Goal: Task Accomplishment & Management: Complete application form

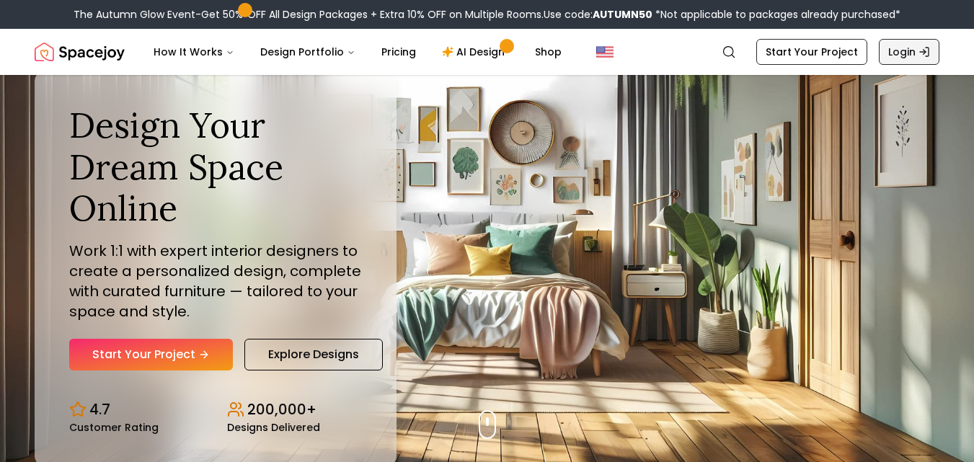
click at [912, 63] on link "Login" at bounding box center [909, 52] width 61 height 26
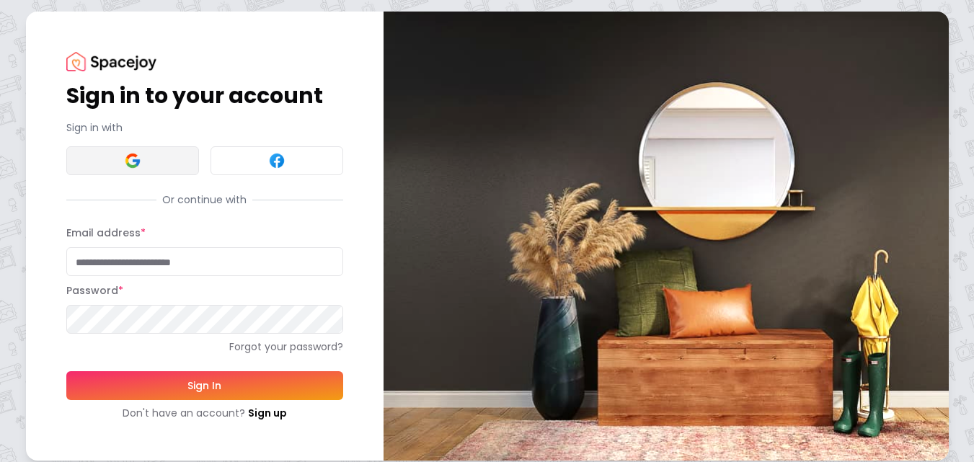
click at [151, 159] on button at bounding box center [132, 160] width 133 height 29
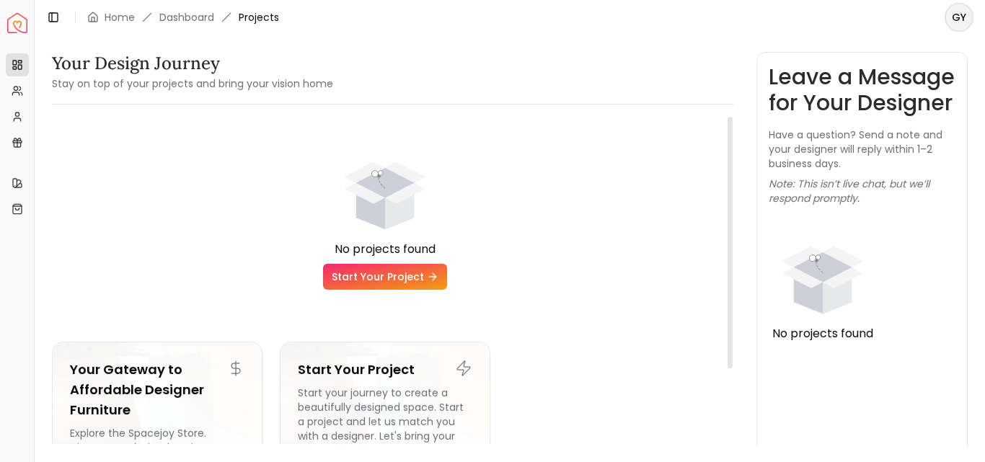
click at [511, 22] on header "Toggle Sidebar Home Dashboard Projects GY" at bounding box center [510, 17] width 950 height 35
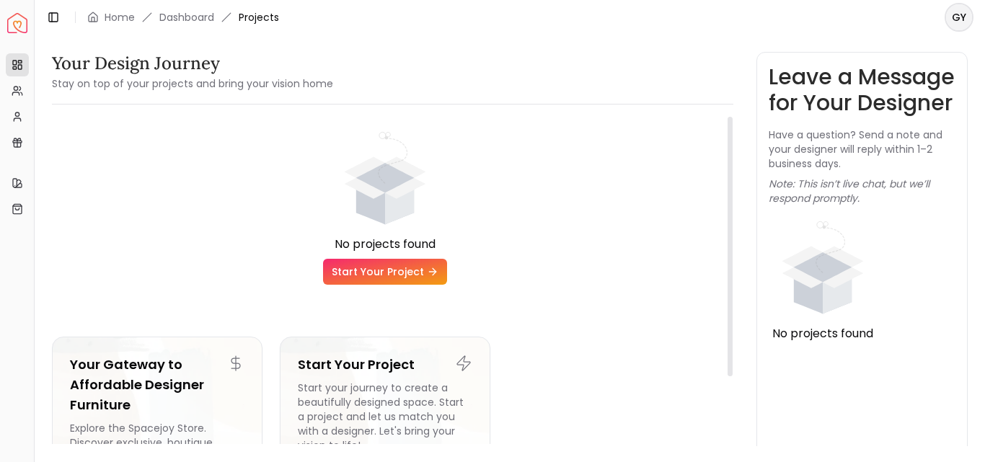
click at [404, 265] on link "Start Your Project" at bounding box center [385, 272] width 124 height 26
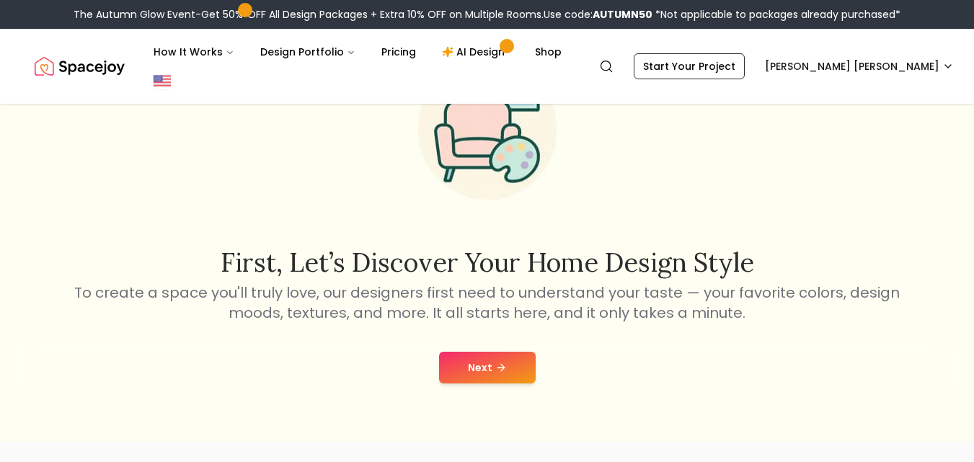
scroll to position [144, 0]
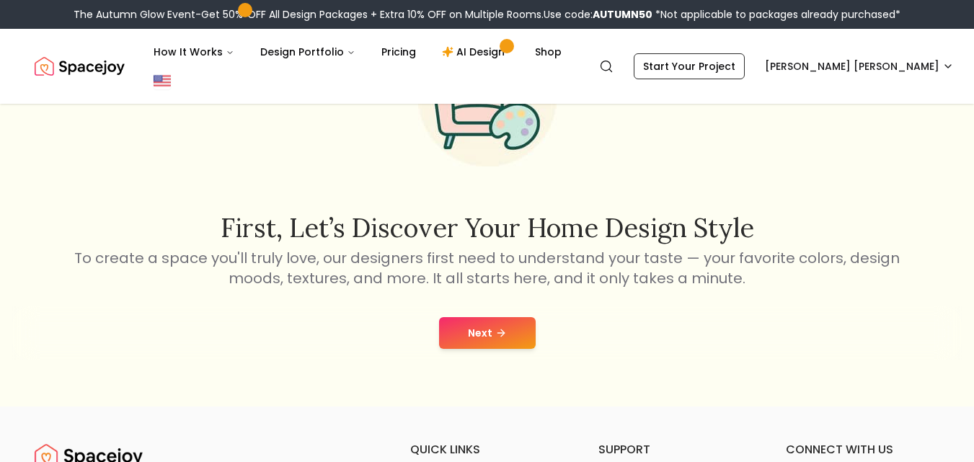
click at [477, 317] on button "Next" at bounding box center [487, 333] width 97 height 32
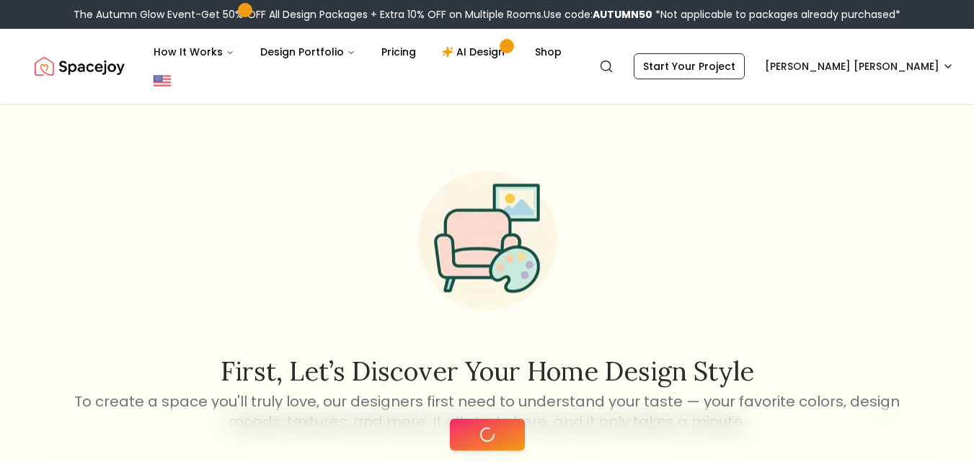
scroll to position [0, 0]
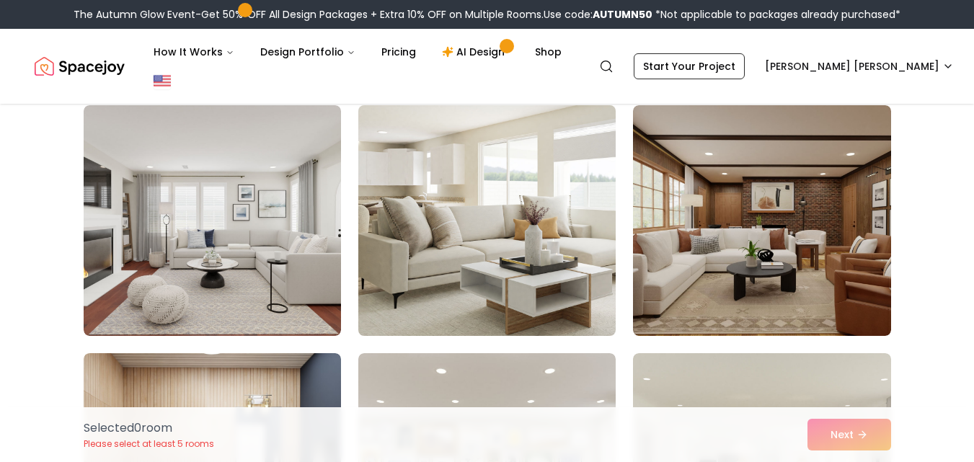
scroll to position [144, 0]
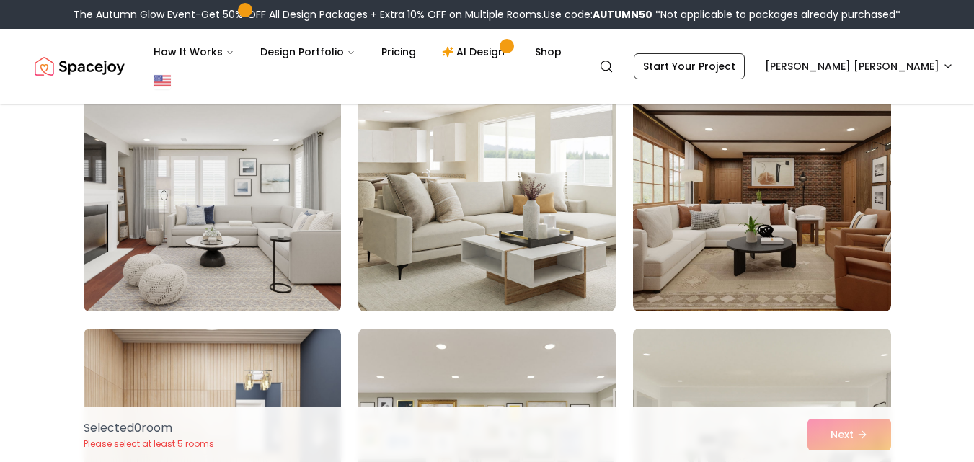
click at [230, 190] on img at bounding box center [212, 196] width 270 height 242
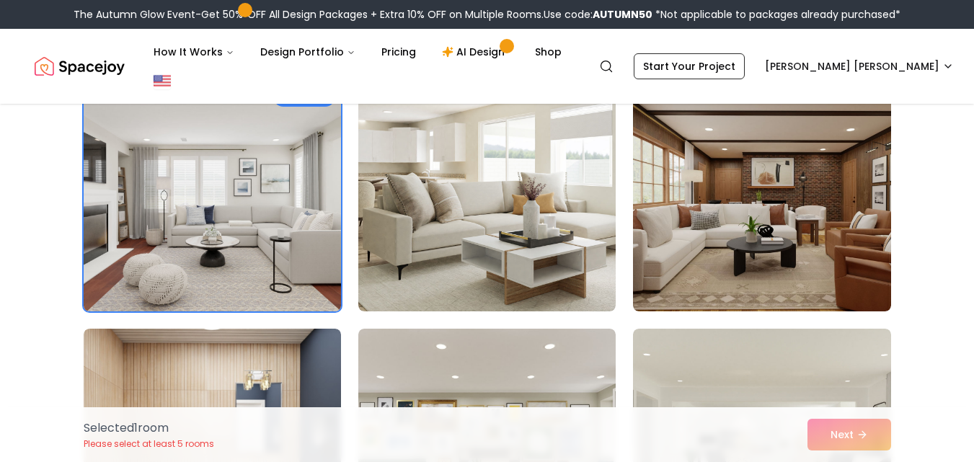
click at [230, 190] on img at bounding box center [212, 196] width 270 height 242
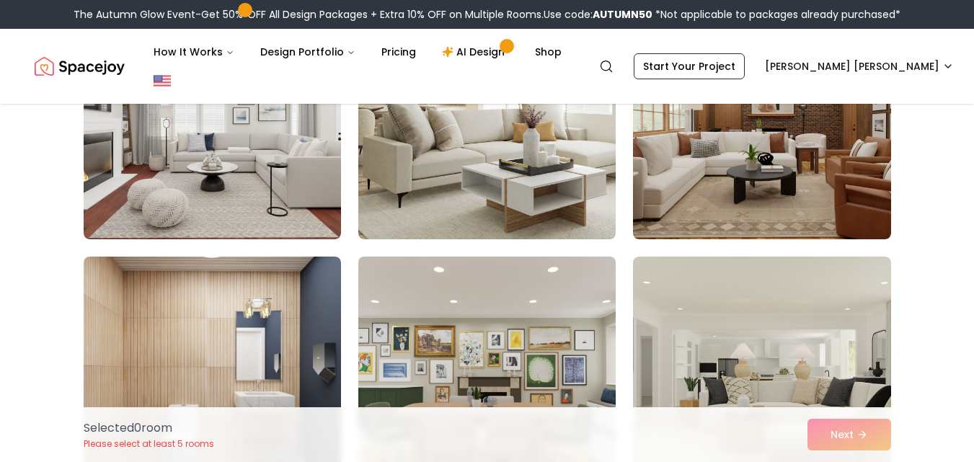
scroll to position [0, 0]
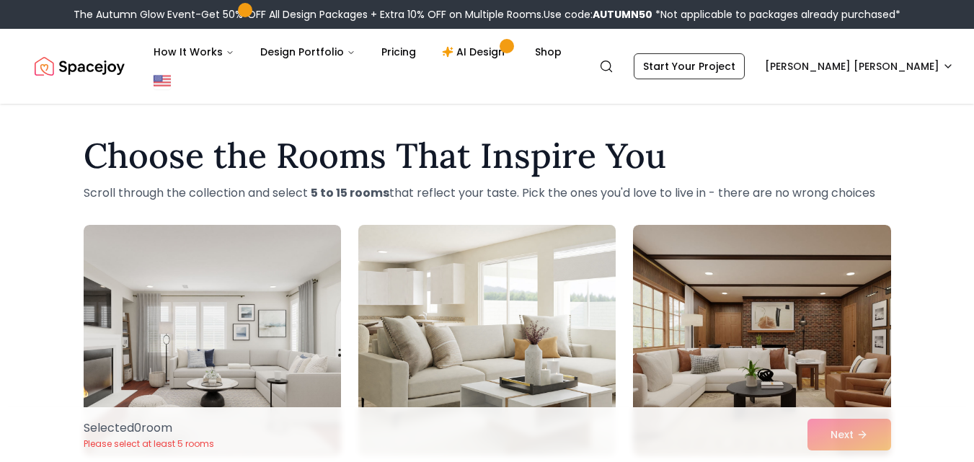
click at [494, 299] on img at bounding box center [487, 340] width 270 height 242
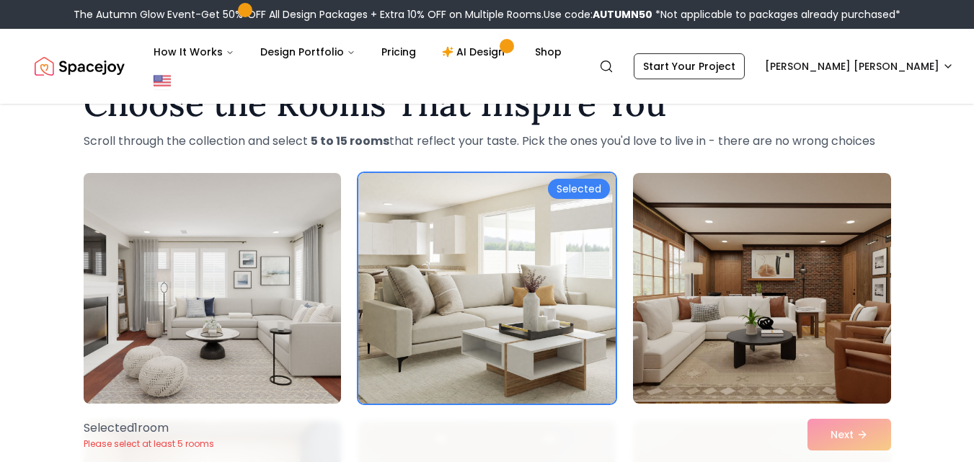
scroll to position [72, 0]
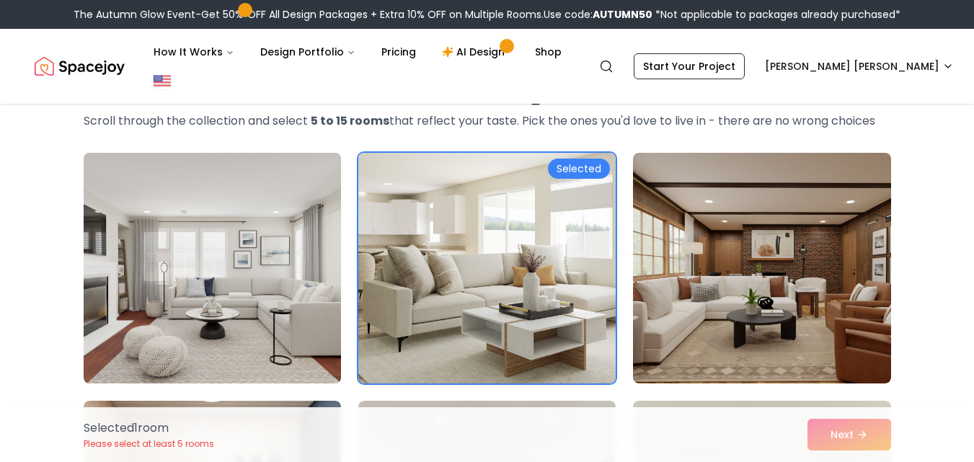
click at [292, 283] on img at bounding box center [212, 268] width 270 height 242
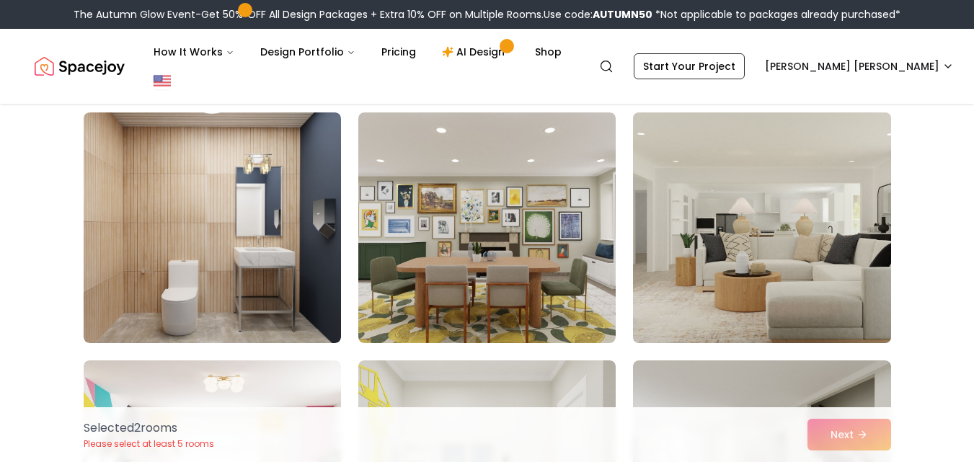
click at [781, 236] on img at bounding box center [762, 228] width 270 height 242
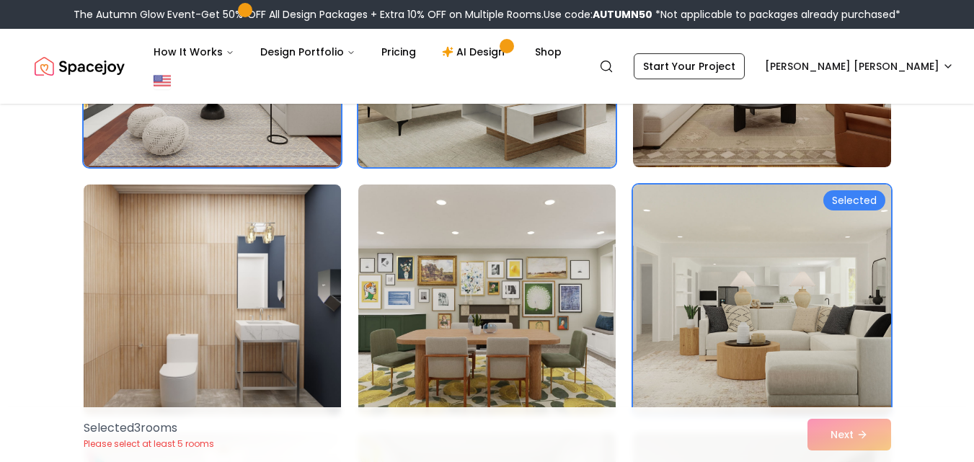
click at [255, 222] on img at bounding box center [212, 300] width 270 height 242
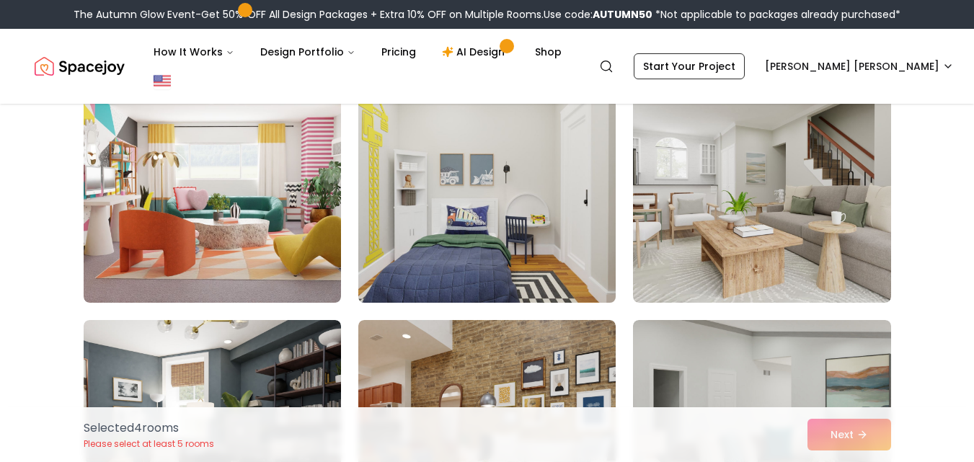
click at [528, 230] on img at bounding box center [487, 187] width 270 height 242
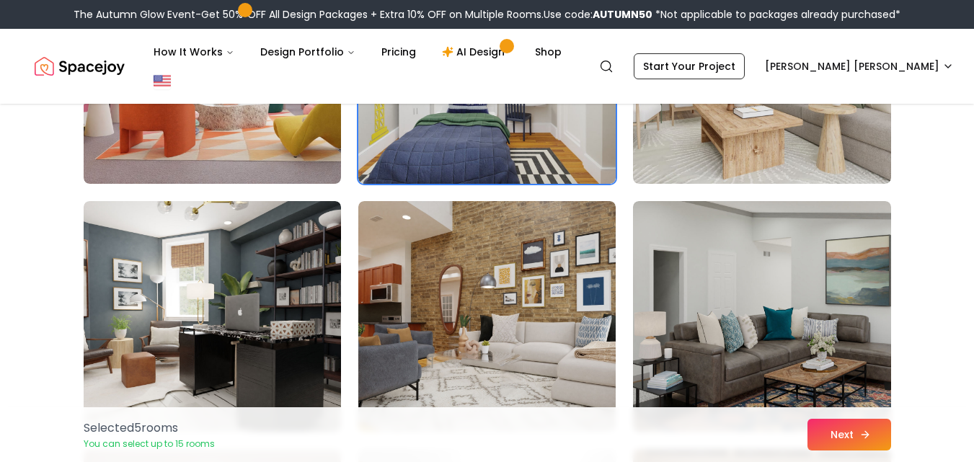
scroll to position [865, 0]
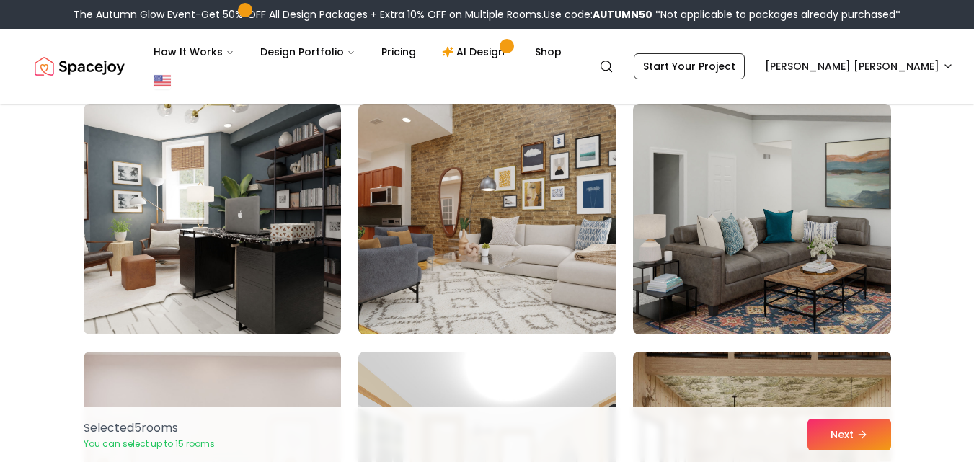
click at [849, 413] on div "Selected 5 room s You can select up to 15 rooms Next" at bounding box center [487, 434] width 831 height 55
click at [844, 438] on button "Next" at bounding box center [850, 435] width 84 height 32
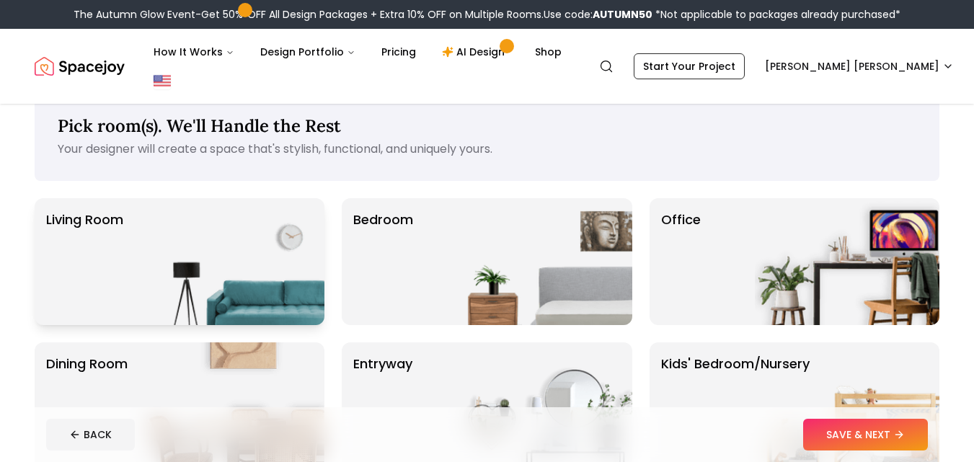
scroll to position [29, 0]
click at [197, 260] on img at bounding box center [232, 262] width 185 height 127
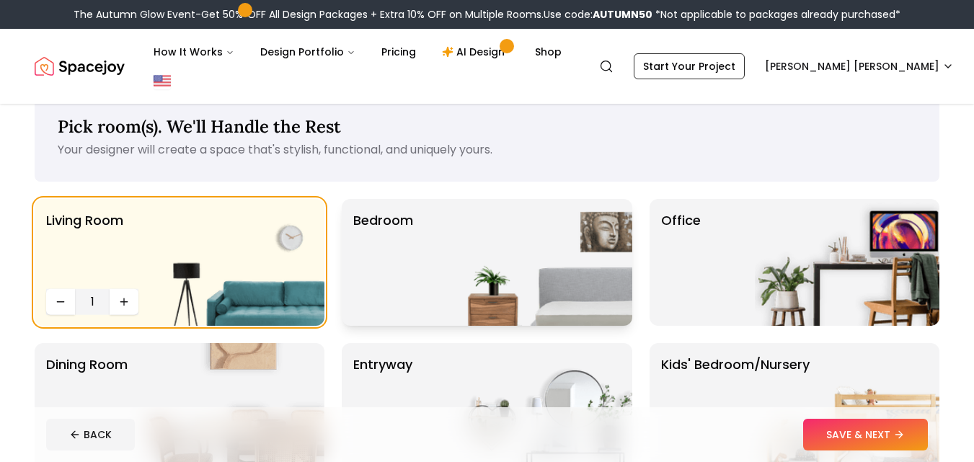
click at [475, 218] on img at bounding box center [540, 262] width 185 height 127
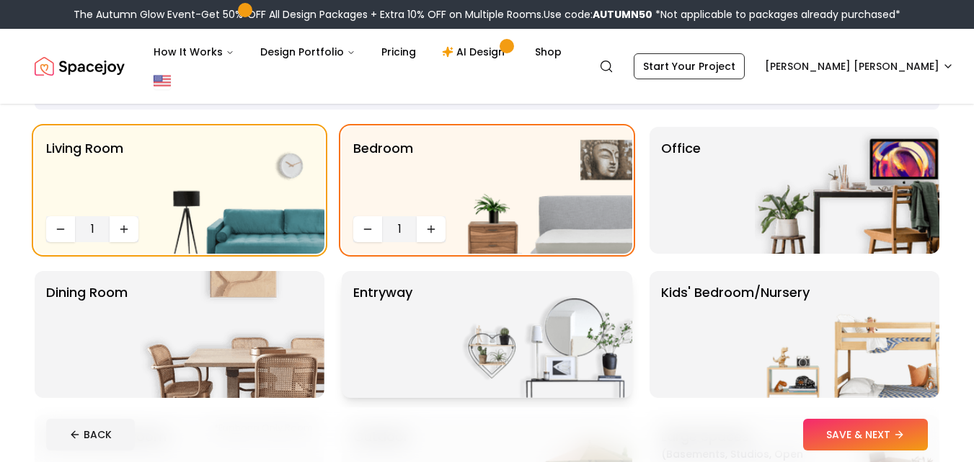
scroll to position [173, 0]
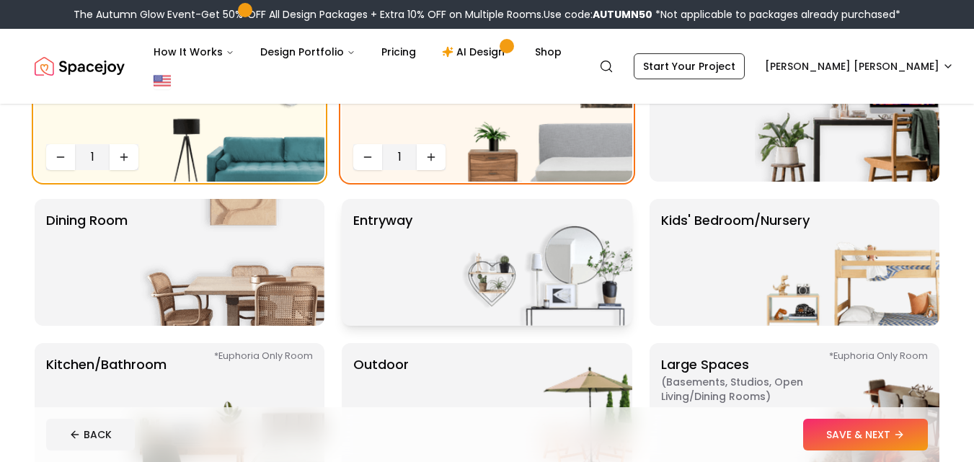
click at [454, 258] on img at bounding box center [540, 262] width 185 height 127
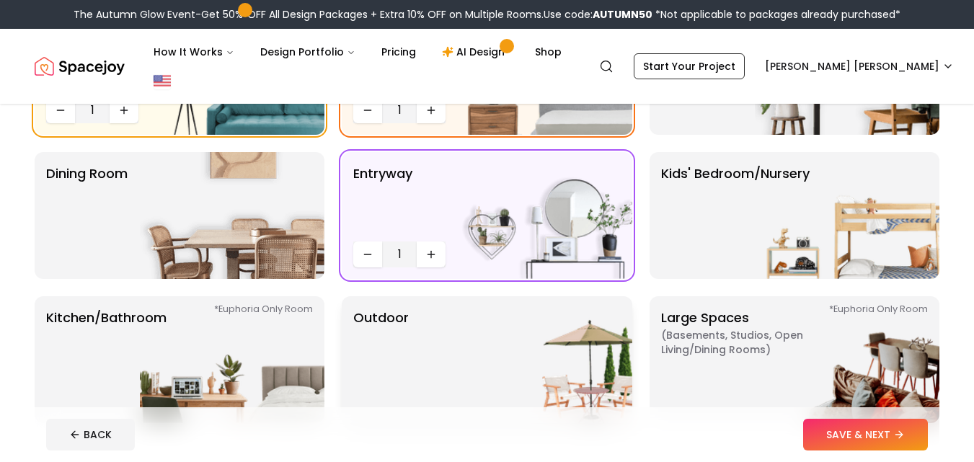
scroll to position [245, 0]
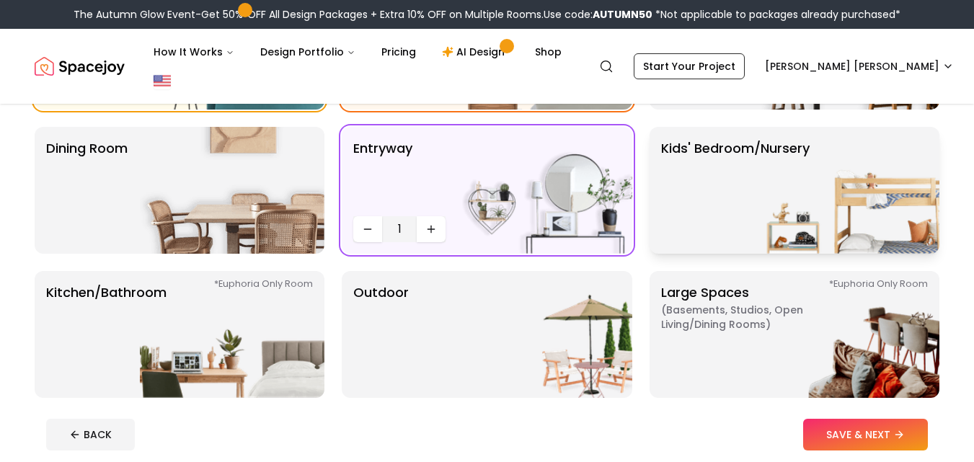
click at [722, 172] on p "Kids' Bedroom/Nursery" at bounding box center [735, 190] width 149 height 104
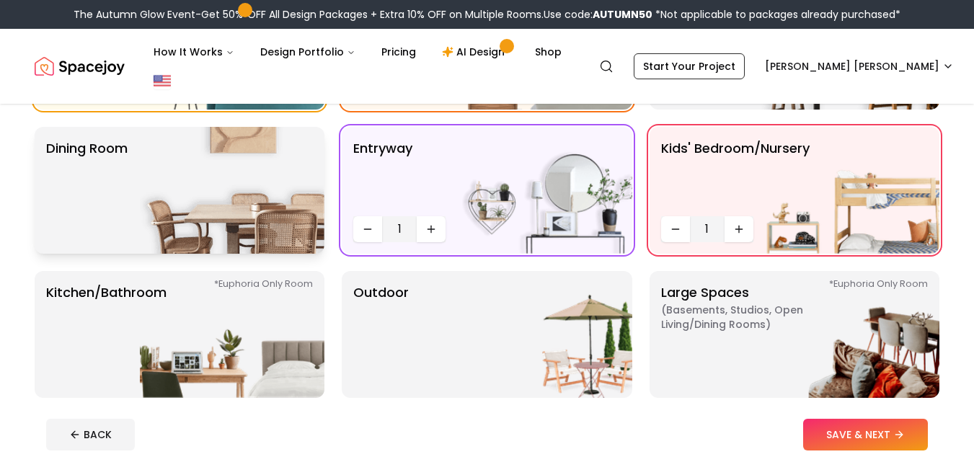
click at [206, 196] on img at bounding box center [232, 190] width 185 height 127
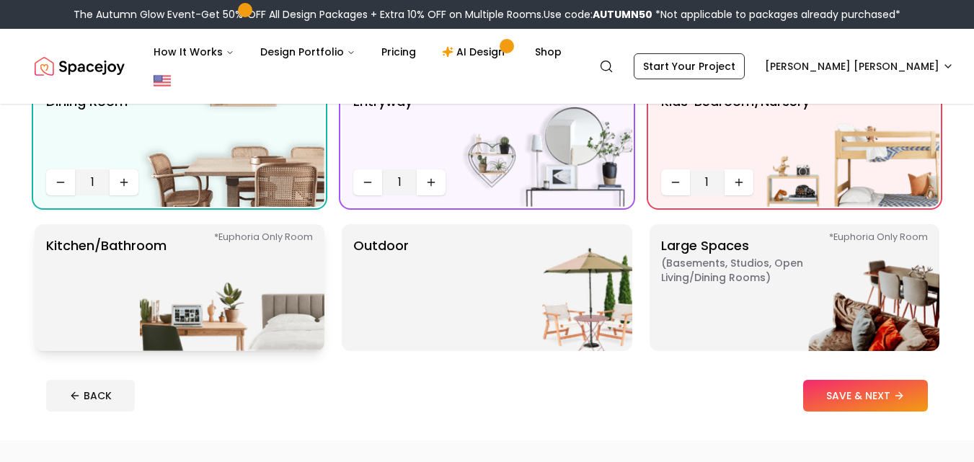
scroll to position [317, 0]
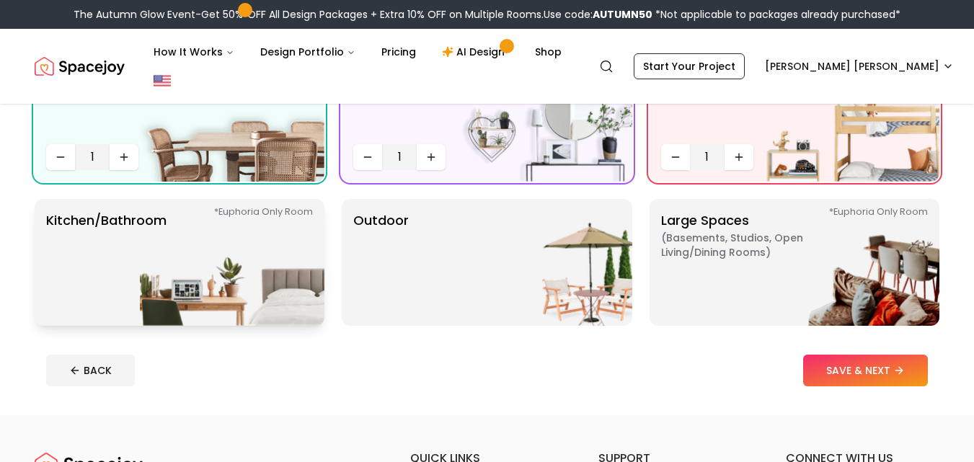
click at [234, 222] on img at bounding box center [232, 262] width 185 height 127
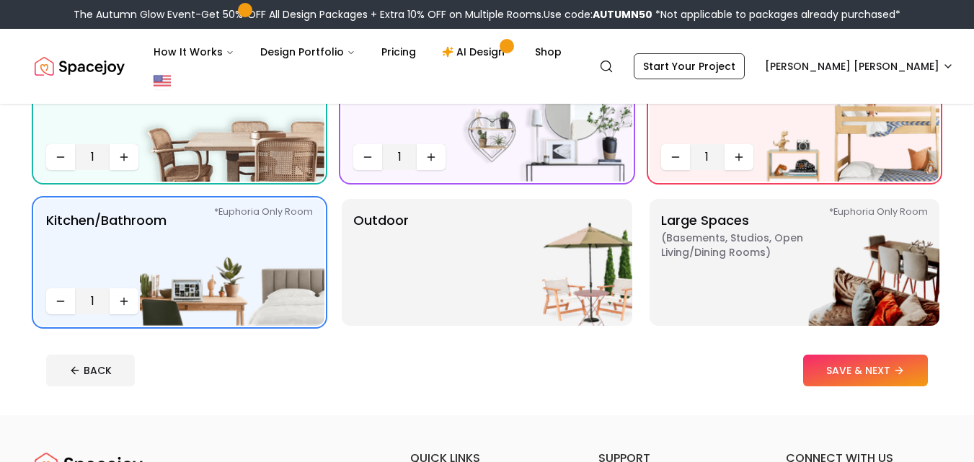
drag, startPoint x: 870, startPoint y: 343, endPoint x: 862, endPoint y: 344, distance: 7.2
click at [869, 355] on button "SAVE & NEXT" at bounding box center [865, 371] width 125 height 32
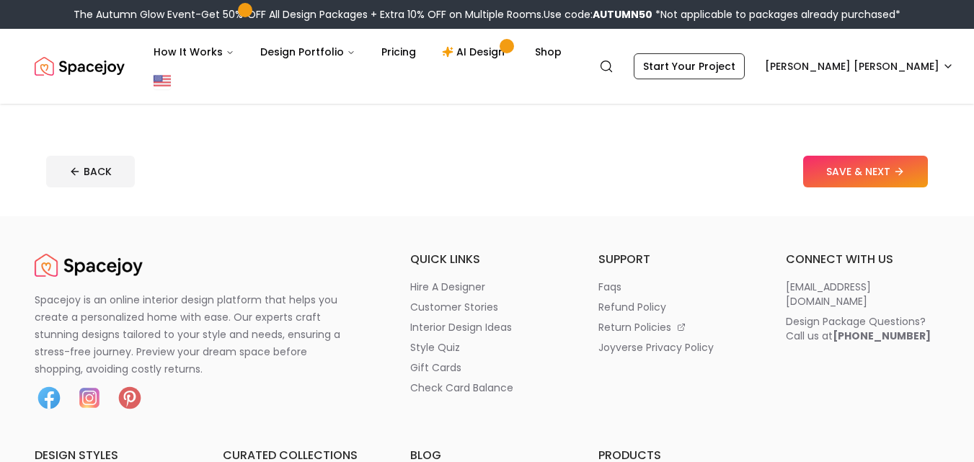
scroll to position [288, 0]
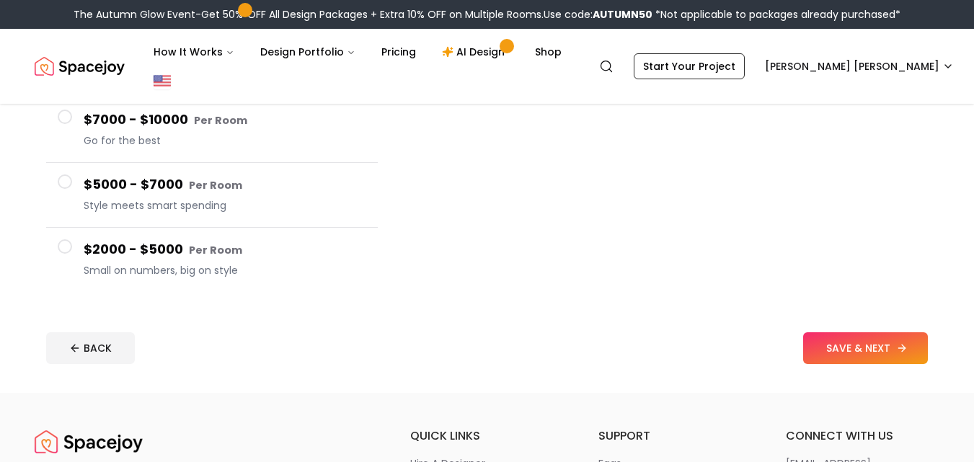
click at [861, 332] on button "SAVE & NEXT" at bounding box center [865, 348] width 125 height 32
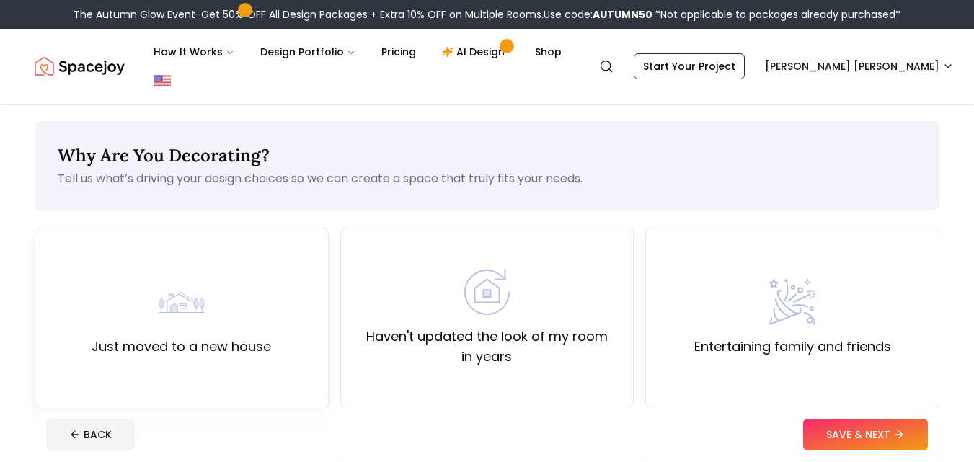
click at [224, 337] on label "Just moved to a new house" at bounding box center [182, 347] width 180 height 20
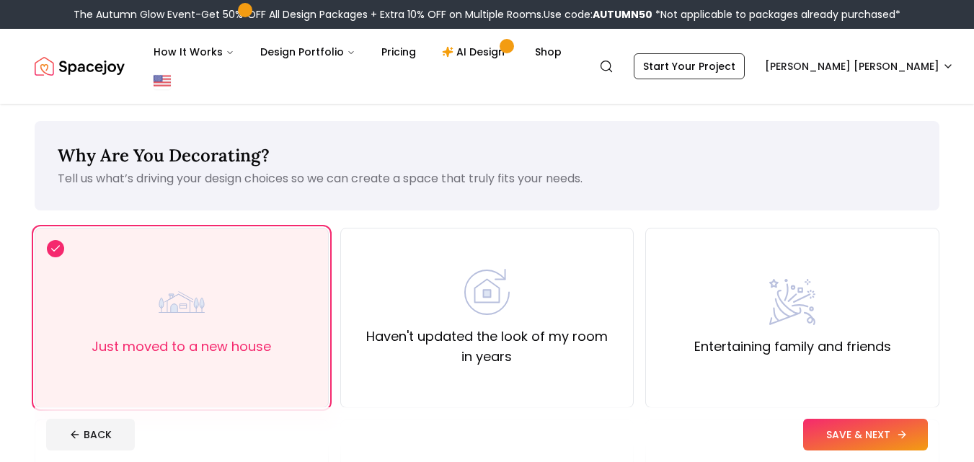
click at [852, 433] on button "SAVE & NEXT" at bounding box center [865, 435] width 125 height 32
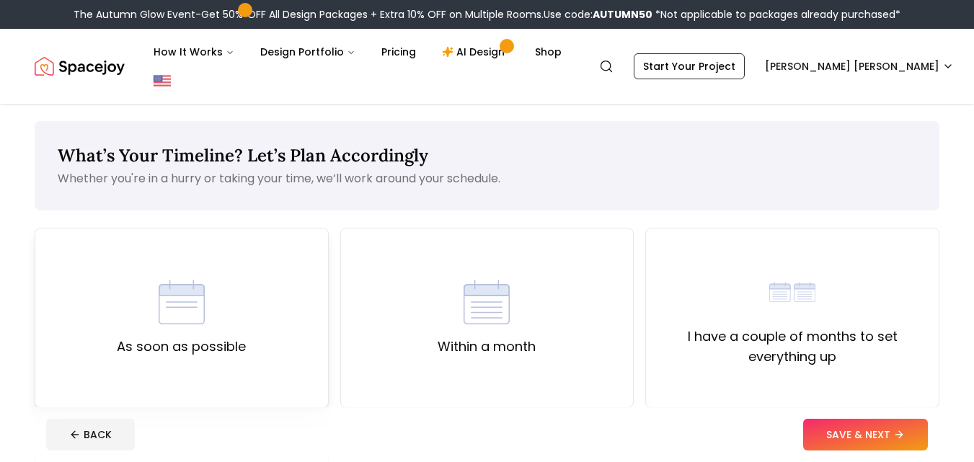
click at [262, 328] on div "As soon as possible" at bounding box center [182, 318] width 294 height 180
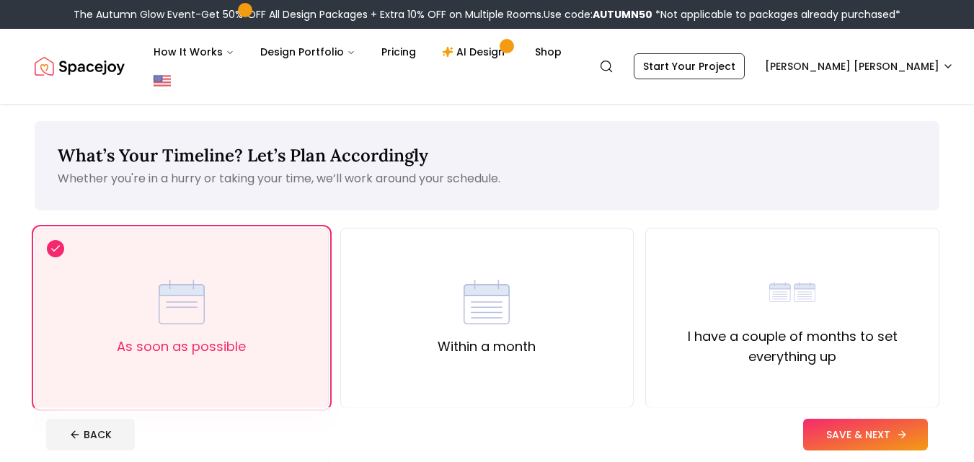
click at [883, 419] on button "SAVE & NEXT" at bounding box center [865, 435] width 125 height 32
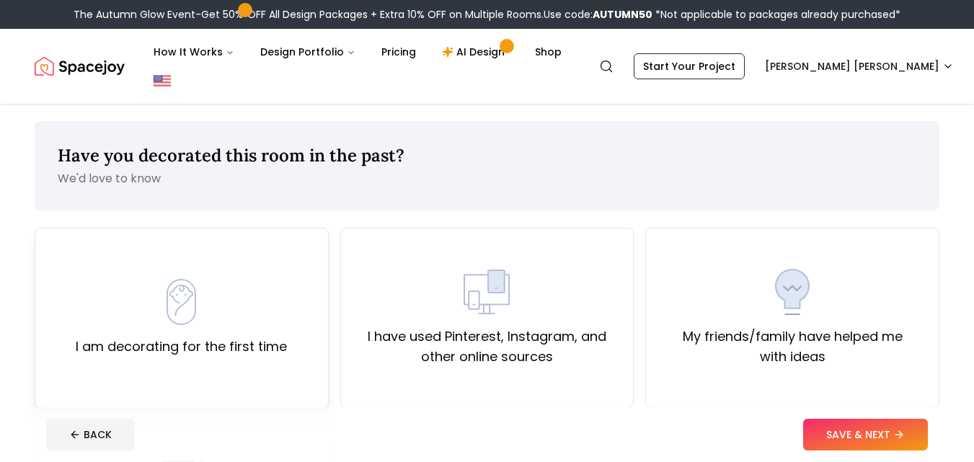
click at [241, 293] on div "I am decorating for the first time" at bounding box center [181, 318] width 211 height 78
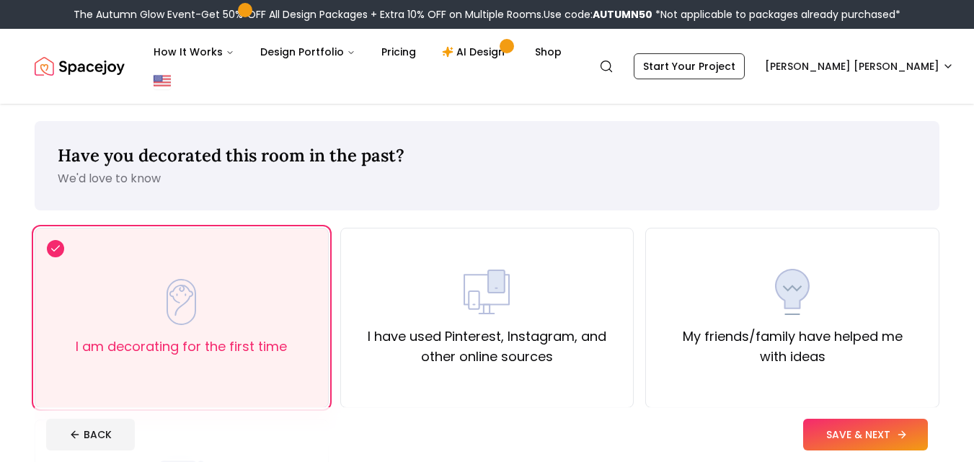
click at [859, 423] on button "SAVE & NEXT" at bounding box center [865, 435] width 125 height 32
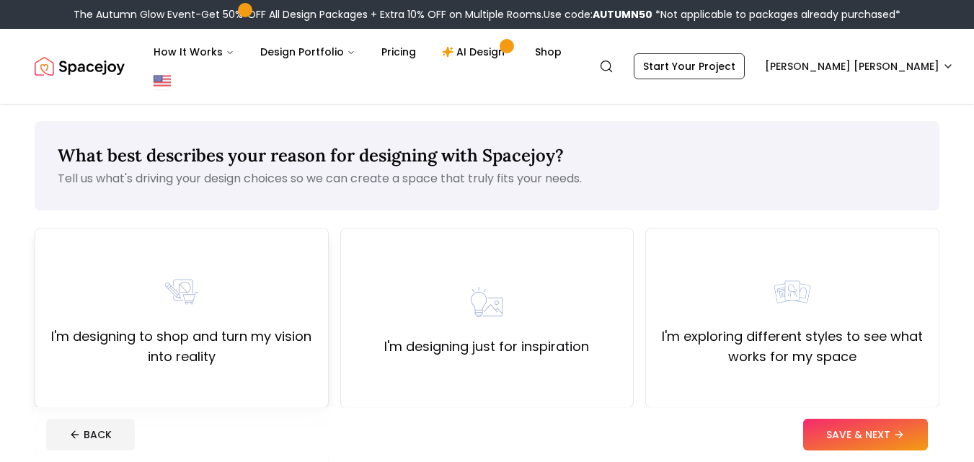
click at [220, 369] on div "I'm designing to shop and turn my vision into reality" at bounding box center [182, 318] width 294 height 180
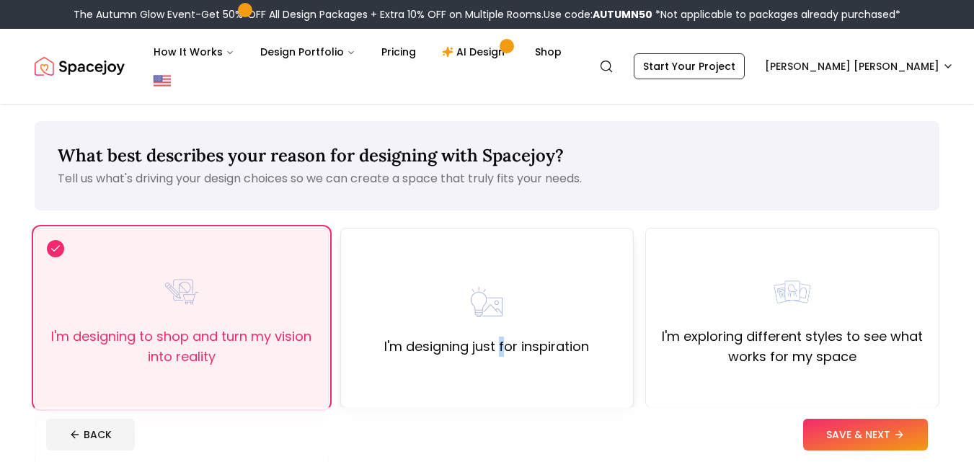
drag, startPoint x: 508, startPoint y: 344, endPoint x: 554, endPoint y: 340, distance: 45.6
click at [531, 343] on div "I'm designing just for inspiration" at bounding box center [487, 318] width 294 height 180
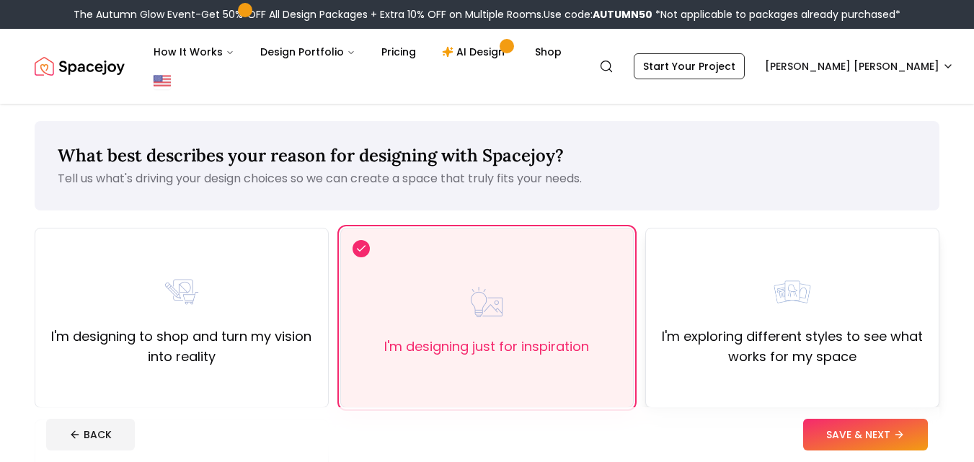
drag, startPoint x: 775, startPoint y: 273, endPoint x: 827, endPoint y: 292, distance: 55.2
click at [785, 274] on div "I'm exploring different styles to see what works for my space" at bounding box center [793, 318] width 270 height 98
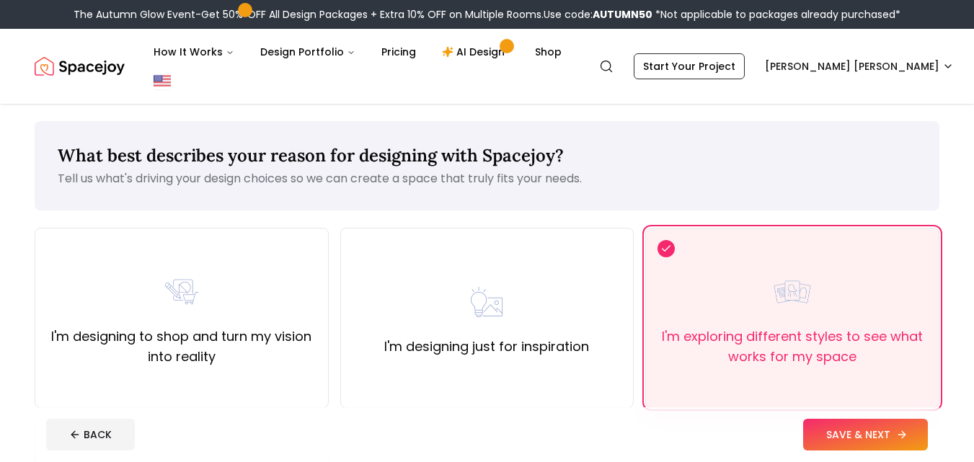
click at [851, 438] on button "SAVE & NEXT" at bounding box center [865, 435] width 125 height 32
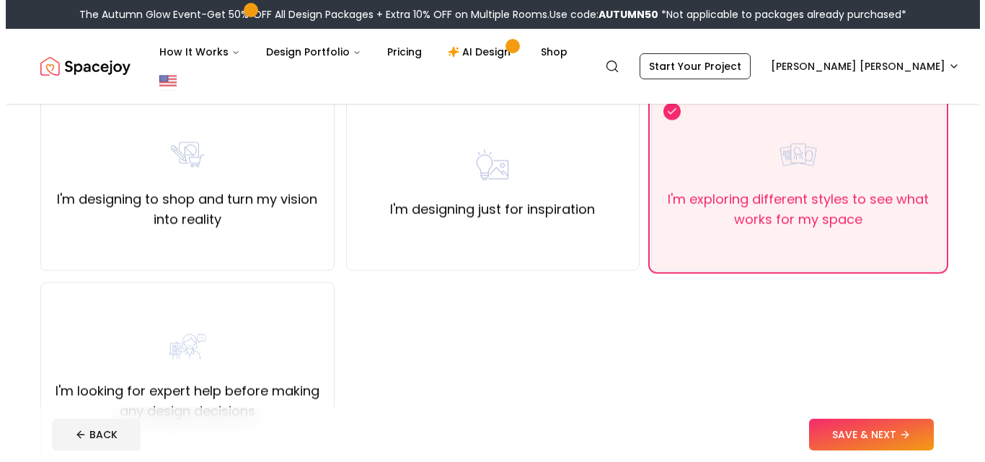
scroll to position [144, 0]
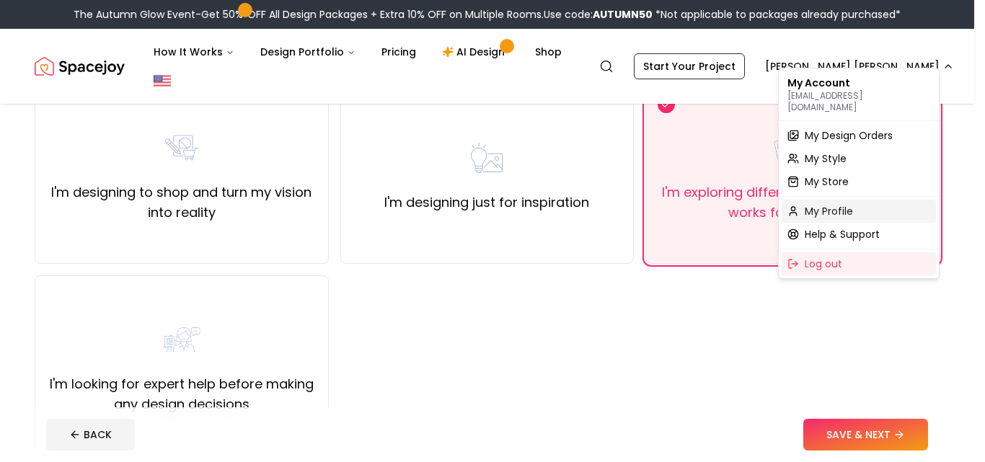
click at [826, 208] on div "My Profile" at bounding box center [859, 211] width 154 height 23
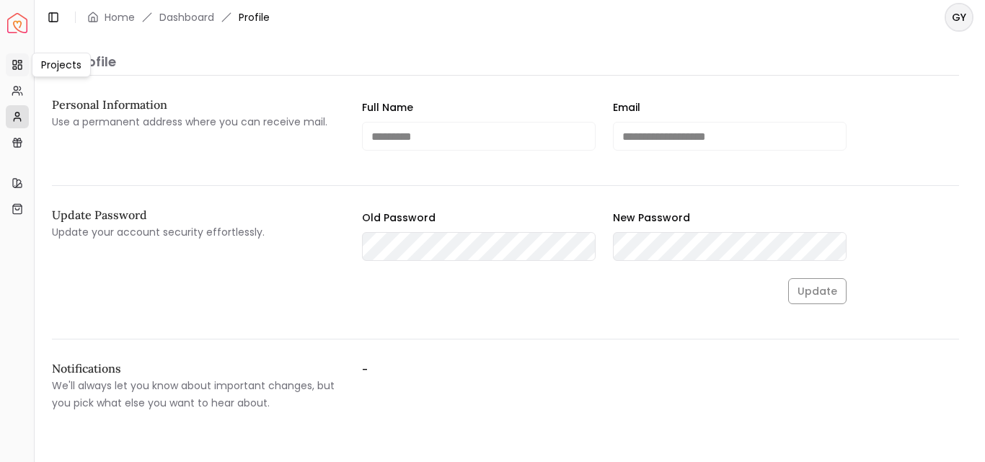
click at [9, 63] on link "Projects" at bounding box center [17, 64] width 23 height 23
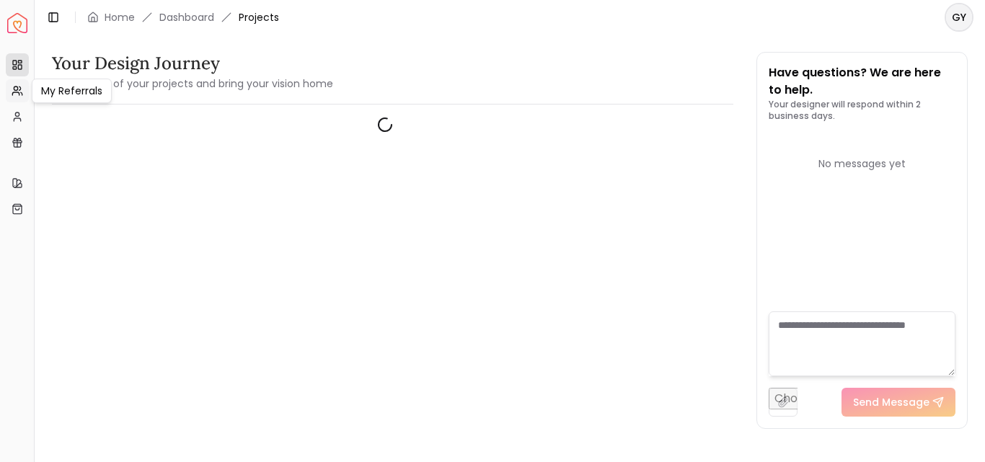
click at [13, 93] on icon at bounding box center [15, 93] width 6 height 3
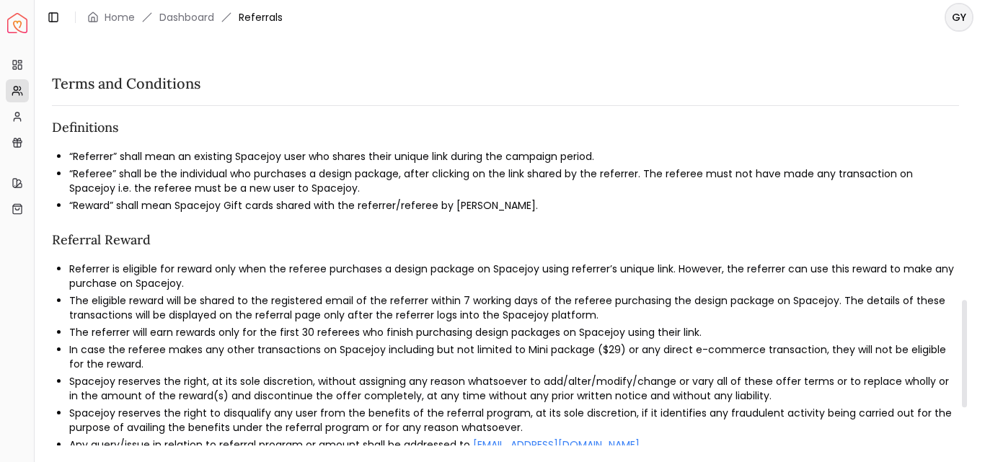
scroll to position [1043, 0]
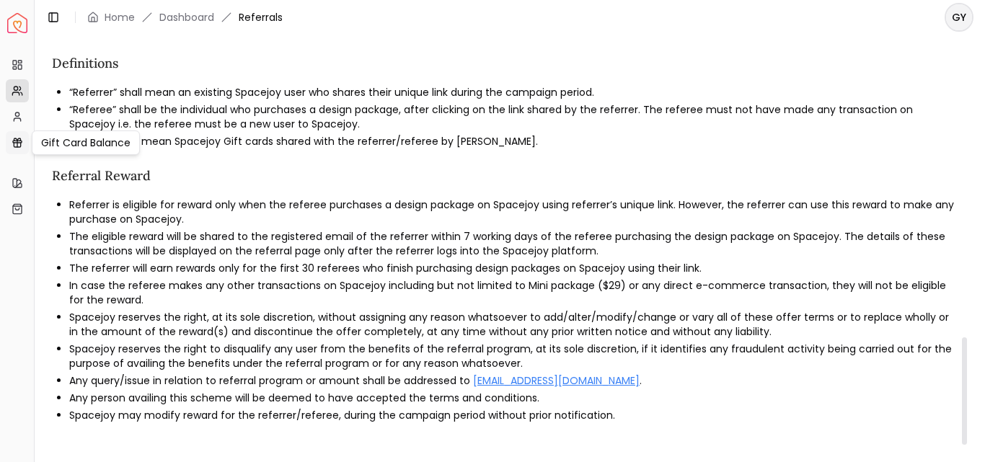
click at [14, 135] on link "Gift Card Balance" at bounding box center [17, 142] width 23 height 23
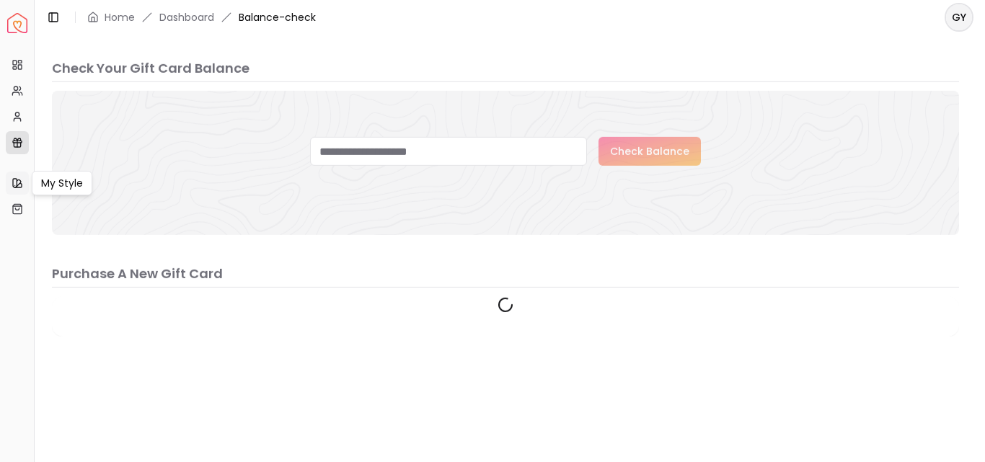
click at [18, 189] on link "My Style" at bounding box center [17, 183] width 23 height 23
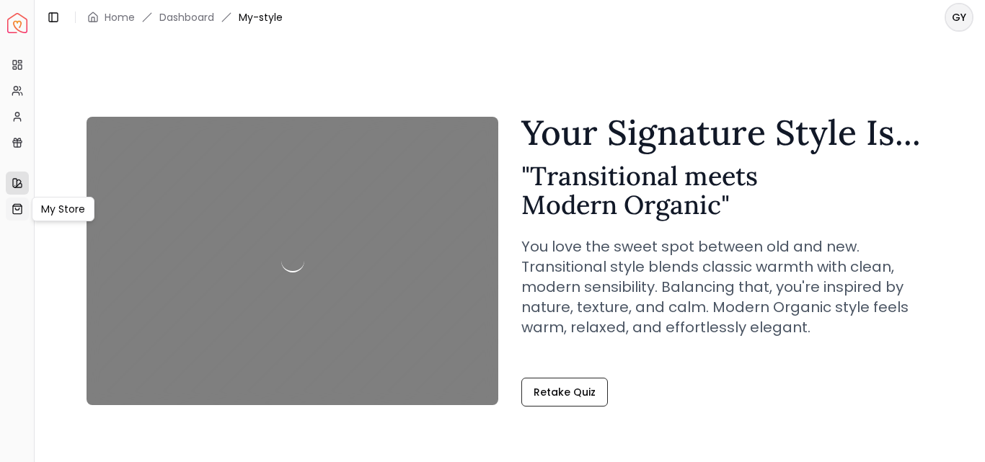
click at [20, 205] on icon at bounding box center [18, 209] width 12 height 12
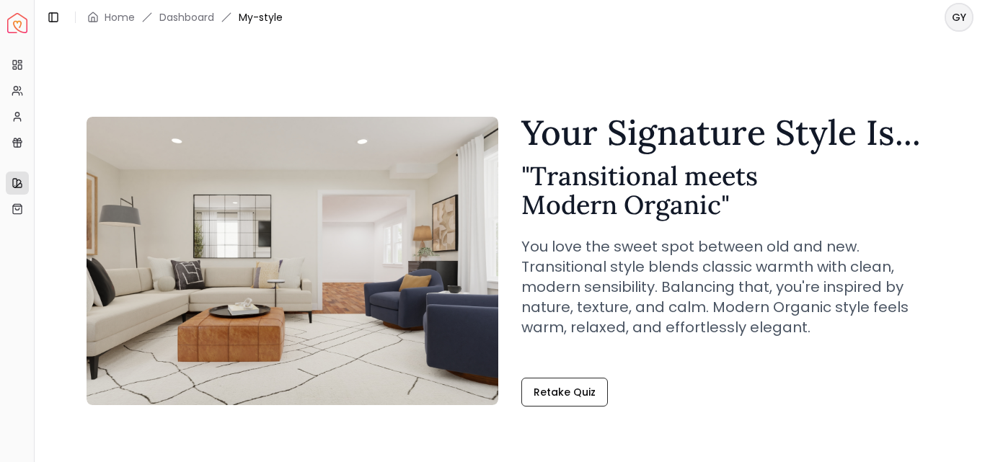
click at [950, 19] on html "Spacejoy Dashboard Overview Projects My Referrals My Profile Gift Card Balance …" at bounding box center [492, 231] width 985 height 462
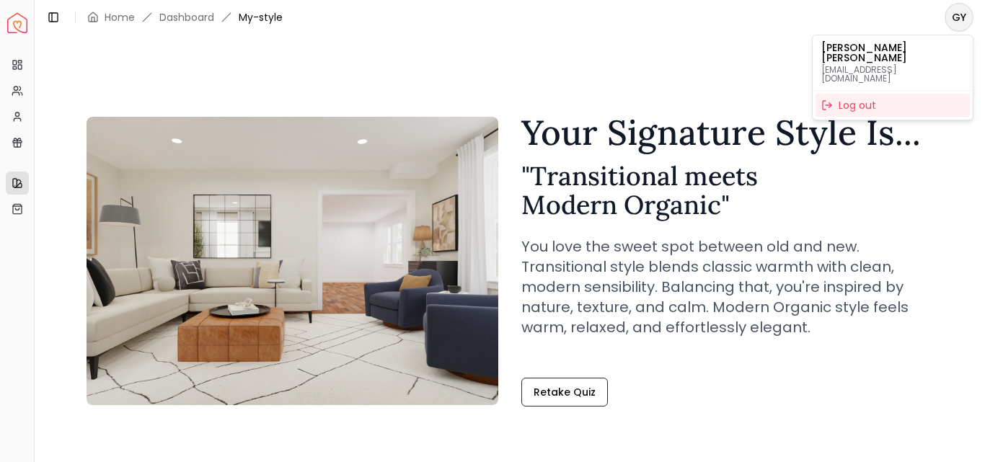
click at [865, 66] on p "gysig3614@gmail.com" at bounding box center [892, 74] width 143 height 17
click at [953, 13] on html "Spacejoy Dashboard Overview Projects My Referrals My Profile Gift Card Balance …" at bounding box center [492, 231] width 985 height 462
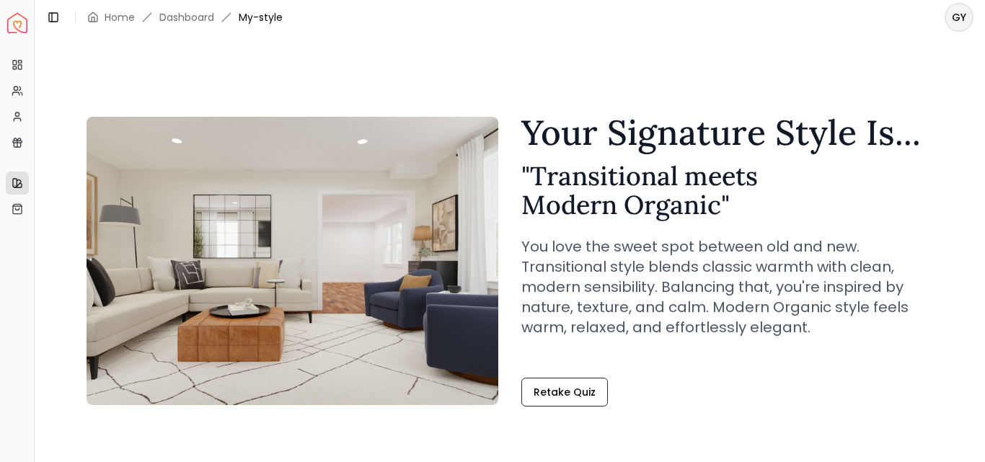
click at [17, 30] on img "Spacejoy" at bounding box center [17, 23] width 20 height 20
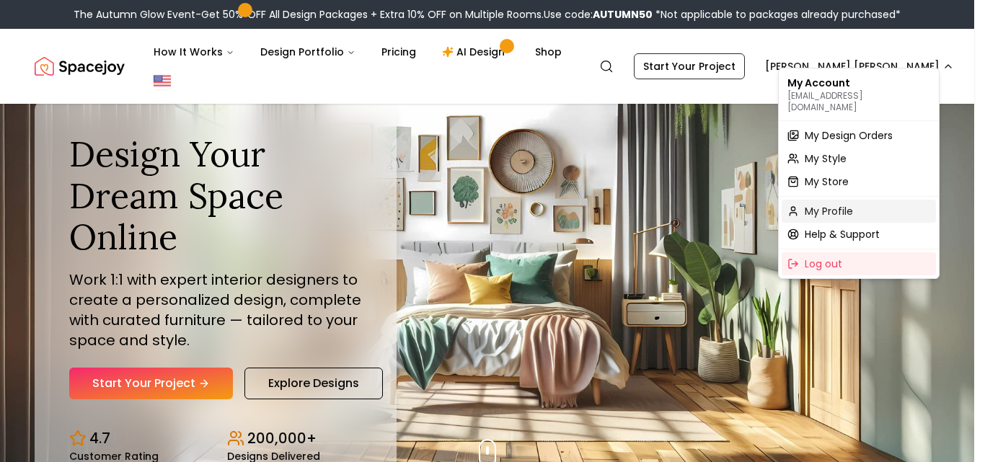
click at [820, 204] on span "My Profile" at bounding box center [829, 211] width 48 height 14
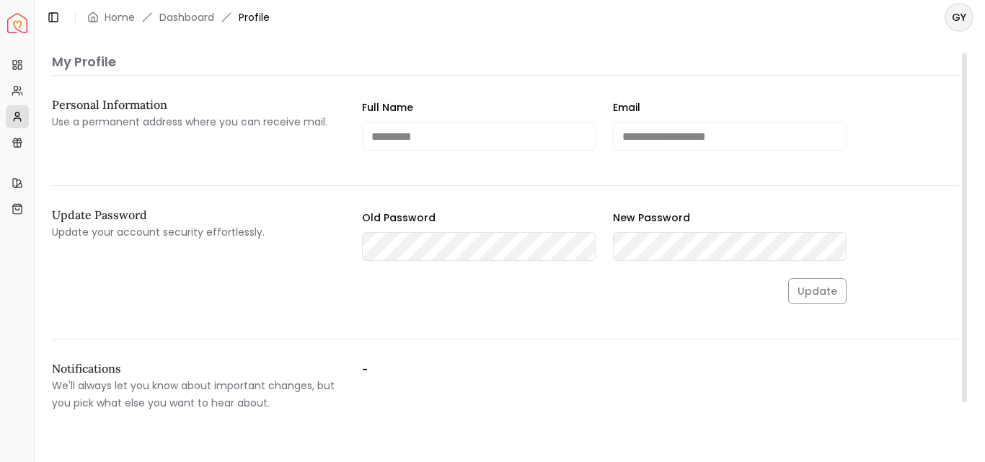
click at [159, 83] on div "**********" at bounding box center [505, 272] width 907 height 441
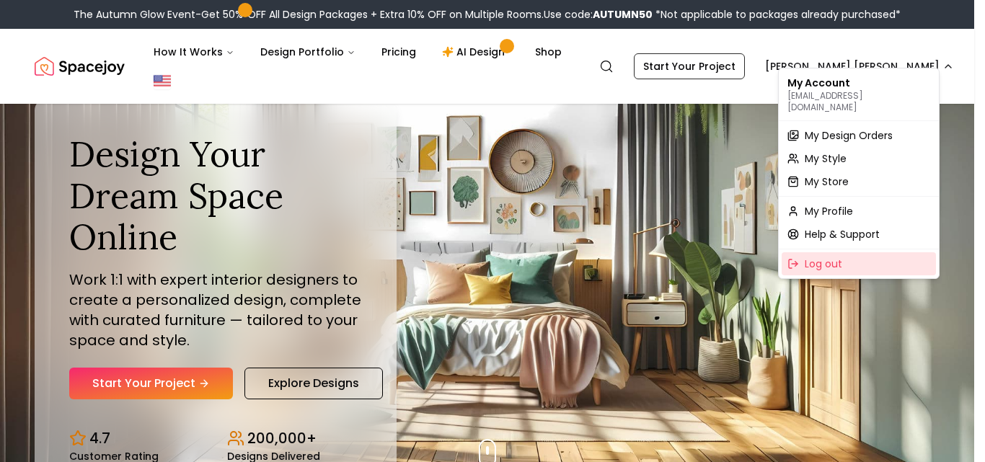
click at [835, 258] on span "Log out" at bounding box center [823, 264] width 37 height 14
